Goal: Find specific page/section: Find specific page/section

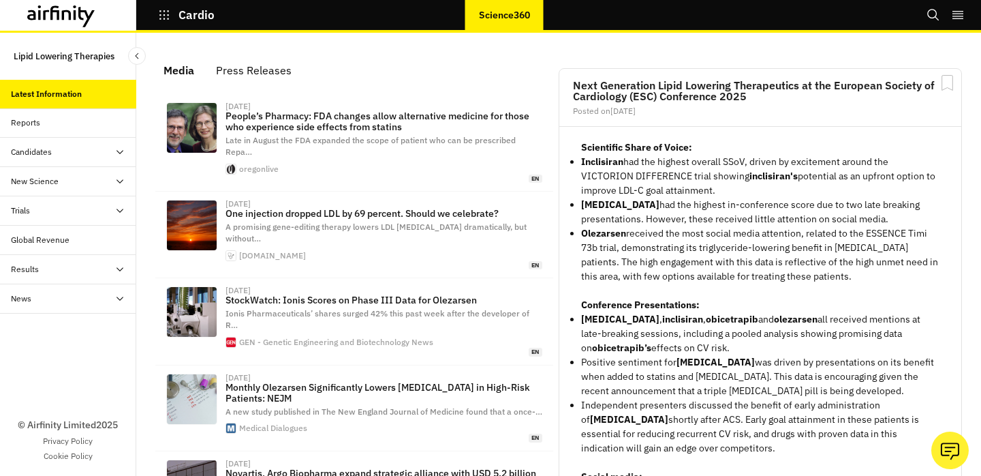
click at [97, 155] on div "Candidates" at bounding box center [73, 152] width 125 height 12
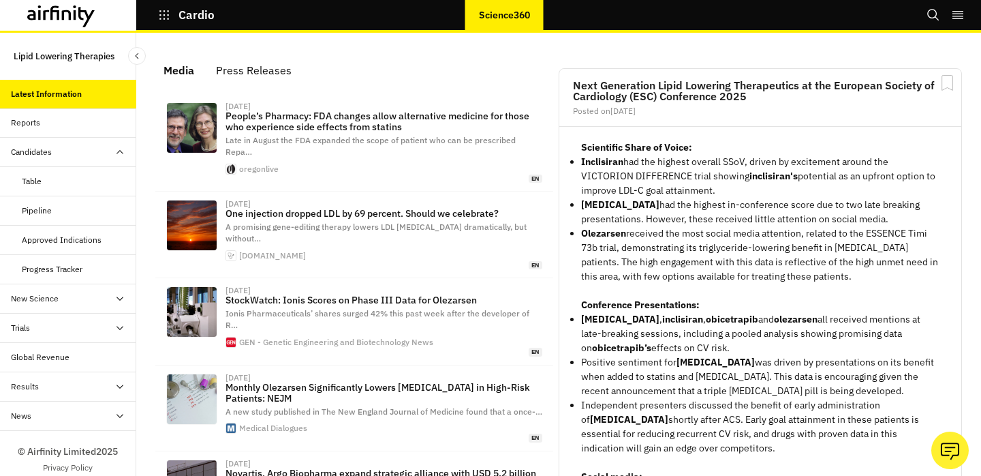
click at [83, 154] on div "Candidates" at bounding box center [73, 152] width 125 height 12
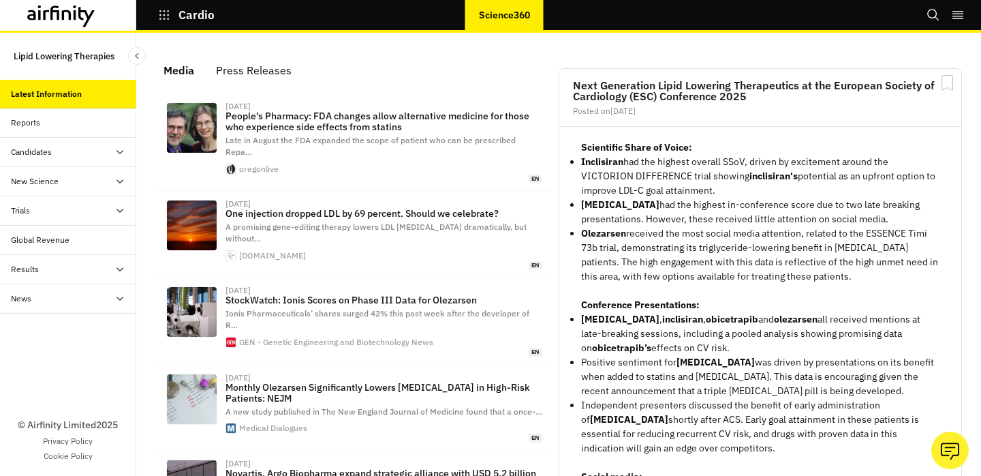
click at [82, 144] on div "Candidates" at bounding box center [68, 152] width 136 height 29
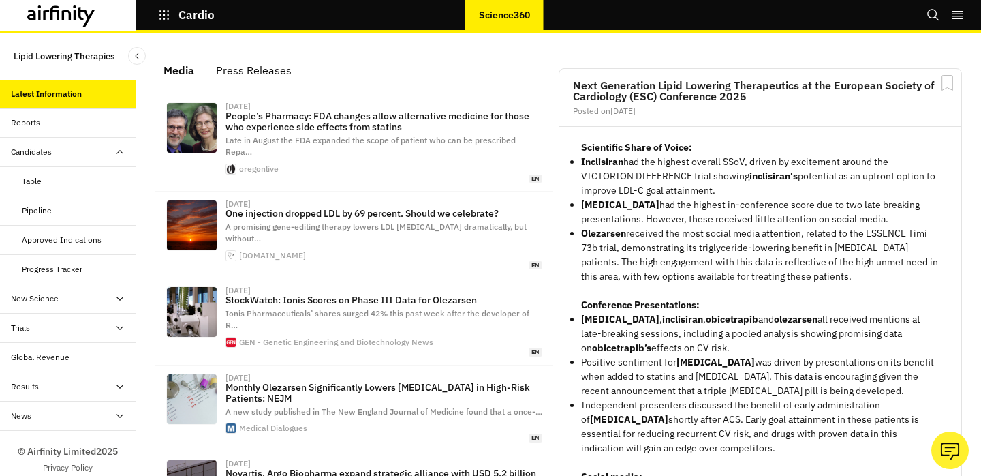
click at [42, 210] on div "Pipeline" at bounding box center [37, 210] width 30 height 12
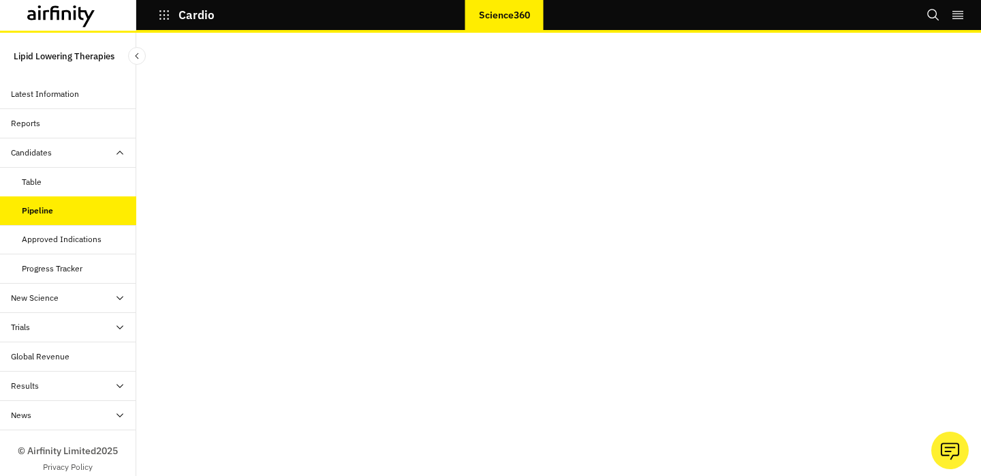
click at [102, 300] on div "New Science" at bounding box center [73, 298] width 125 height 12
click at [66, 330] on div "Publications" at bounding box center [79, 327] width 114 height 12
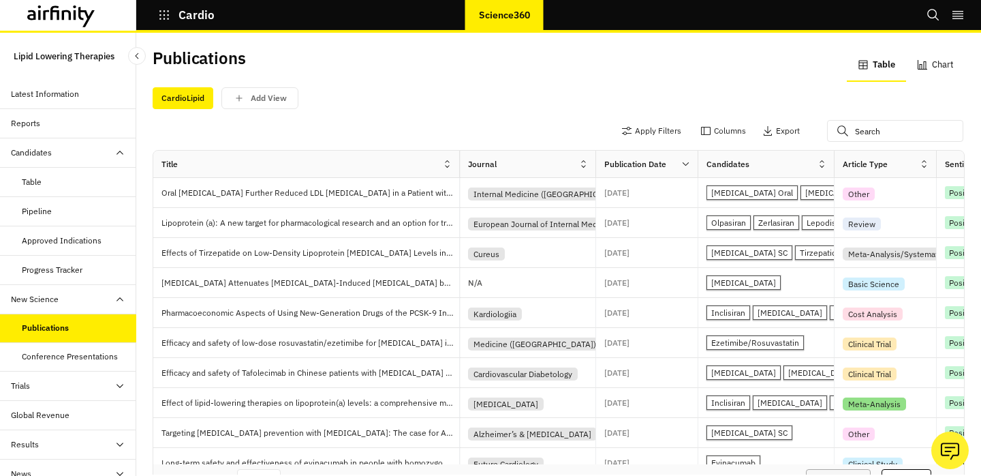
scroll to position [35, 0]
